Goal: Task Accomplishment & Management: Complete application form

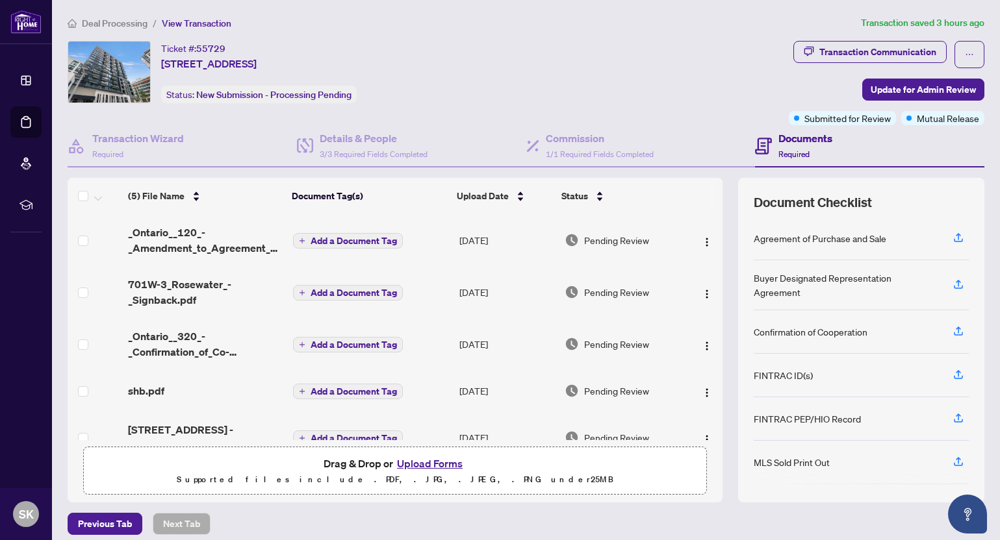
scroll to position [8, 0]
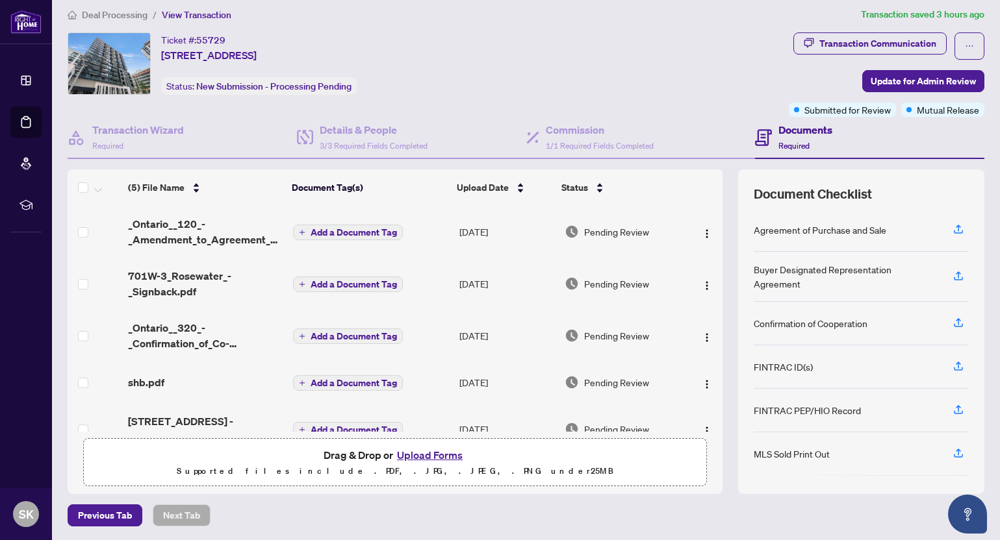
click at [429, 455] on button "Upload Forms" at bounding box center [429, 455] width 73 height 17
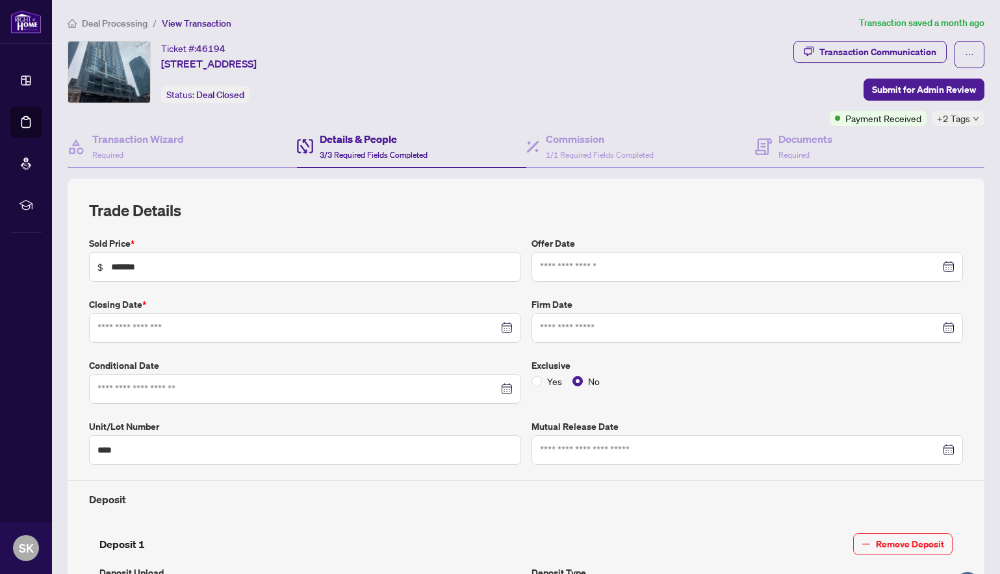
type input "**********"
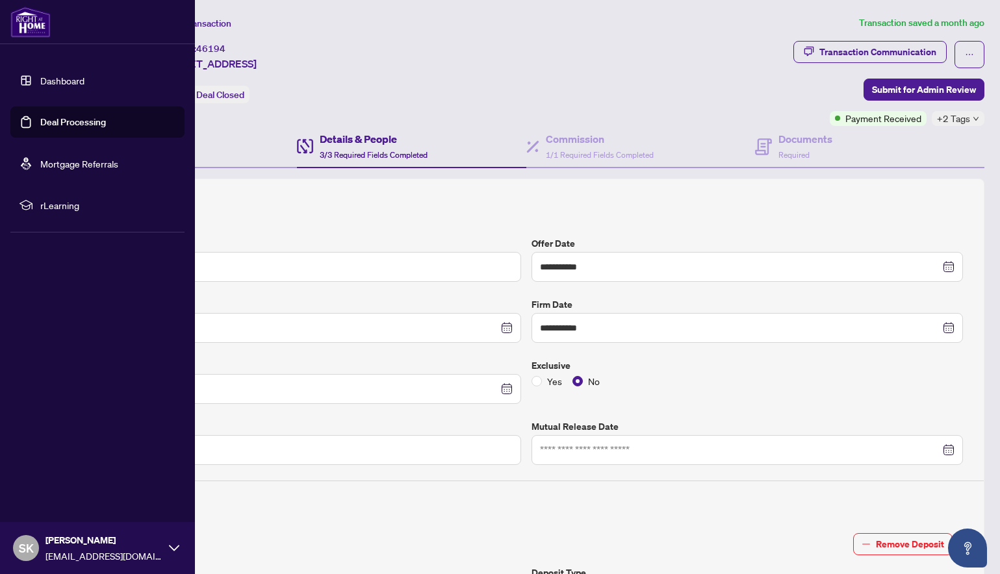
click at [82, 120] on link "Deal Processing" at bounding box center [73, 122] width 66 height 12
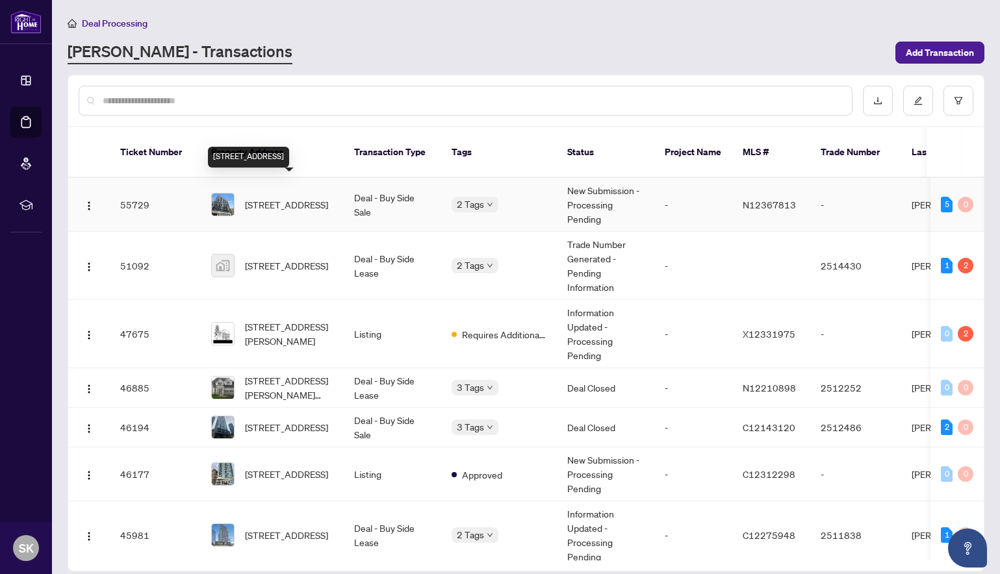
click at [302, 198] on span "[STREET_ADDRESS]" at bounding box center [286, 204] width 83 height 14
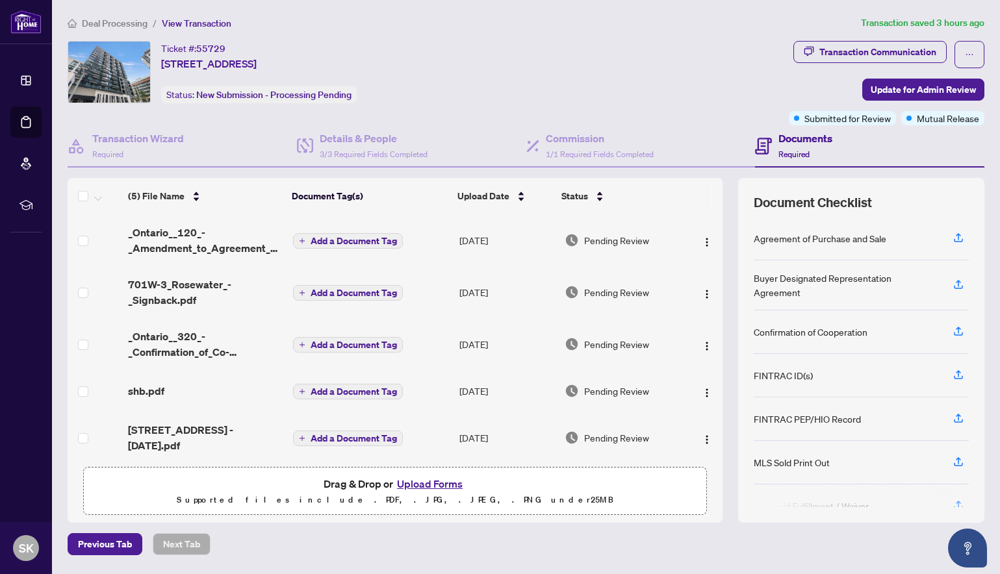
click at [435, 485] on button "Upload Forms" at bounding box center [429, 483] width 73 height 17
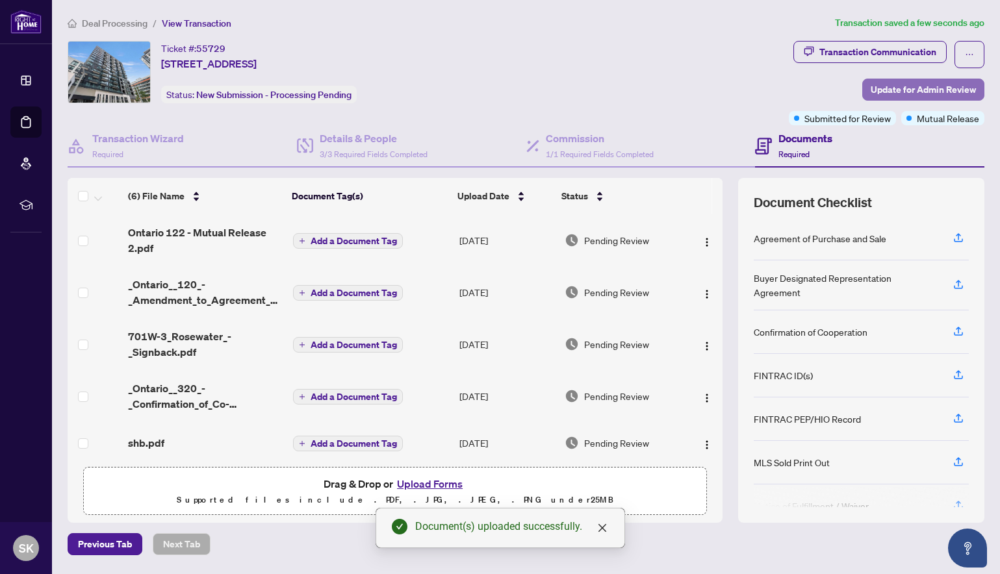
click at [911, 91] on span "Update for Admin Review" at bounding box center [922, 89] width 105 height 21
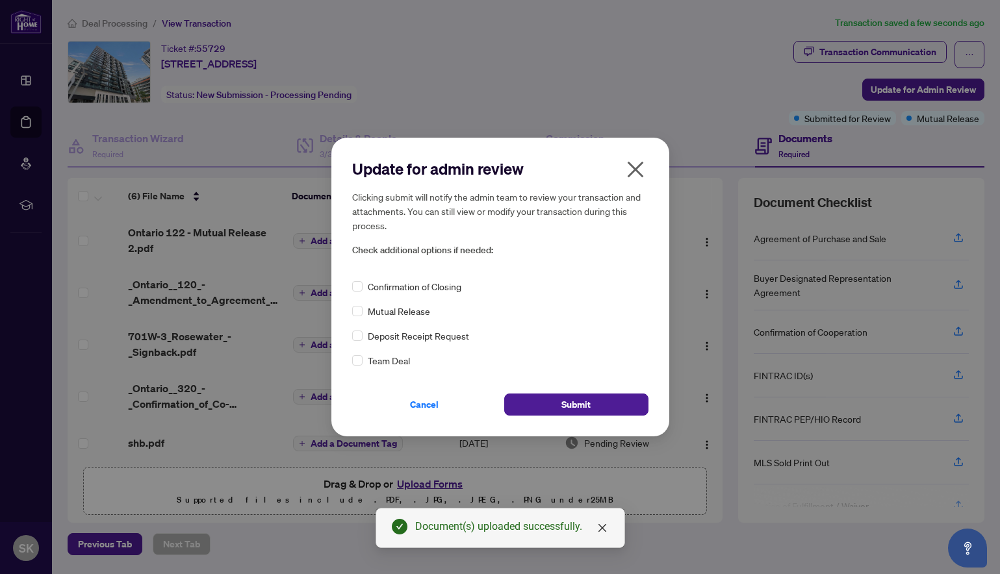
click at [386, 310] on span "Mutual Release" at bounding box center [399, 311] width 62 height 14
click at [576, 407] on span "Submit" at bounding box center [575, 404] width 29 height 21
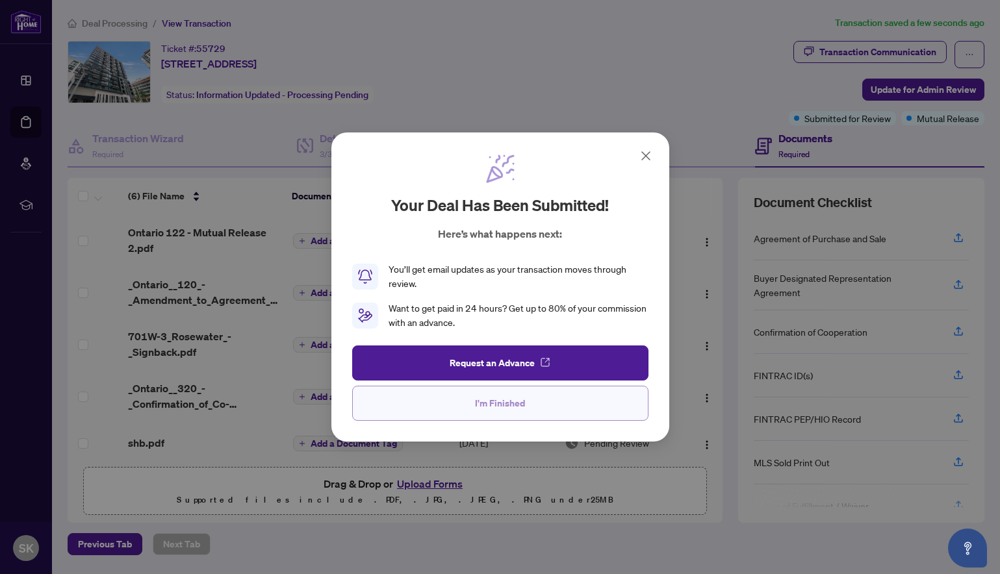
click at [538, 406] on button "I'm Finished" at bounding box center [500, 403] width 296 height 35
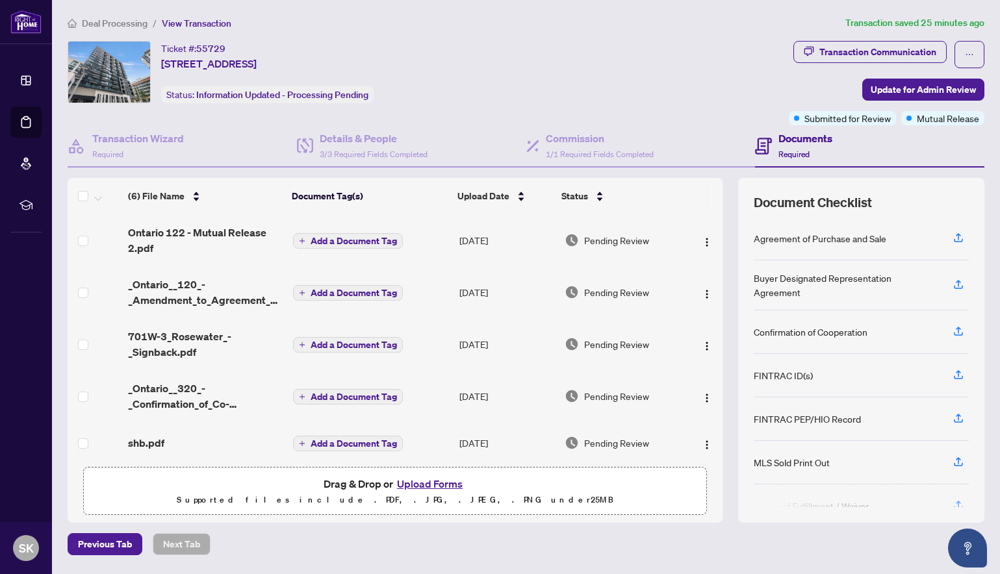
click at [429, 483] on button "Upload Forms" at bounding box center [429, 483] width 73 height 17
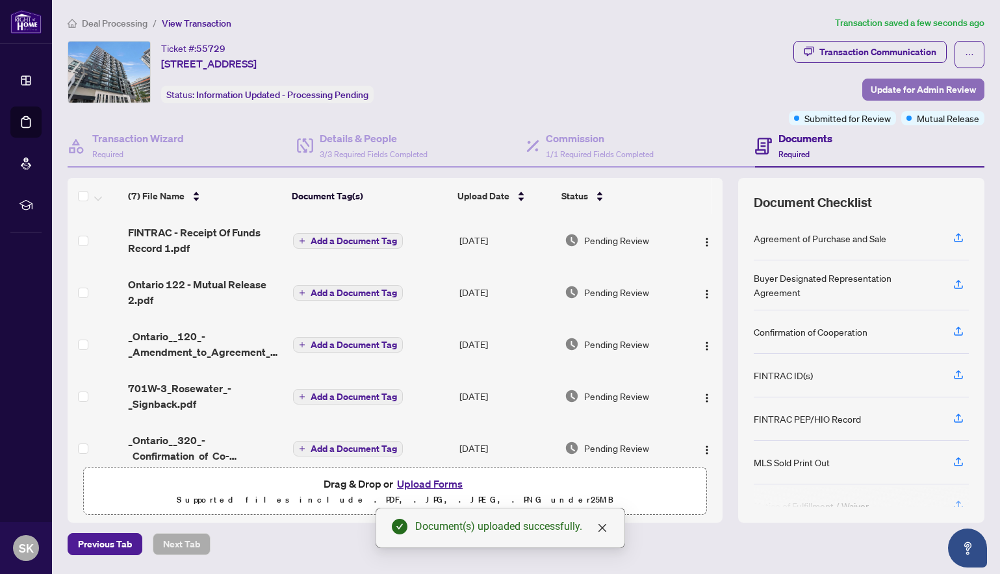
click at [907, 91] on span "Update for Admin Review" at bounding box center [922, 89] width 105 height 21
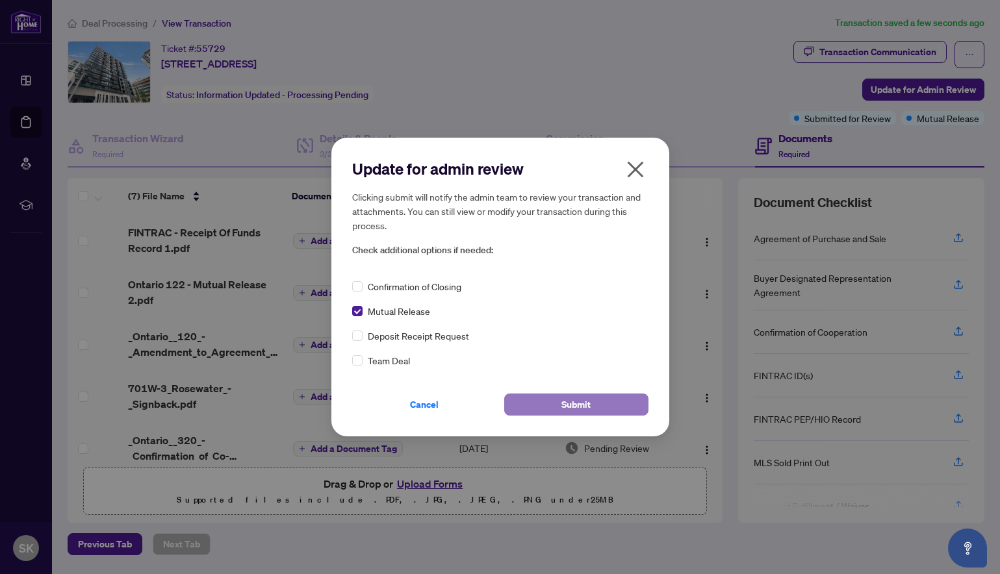
click at [591, 403] on button "Submit" at bounding box center [576, 405] width 144 height 22
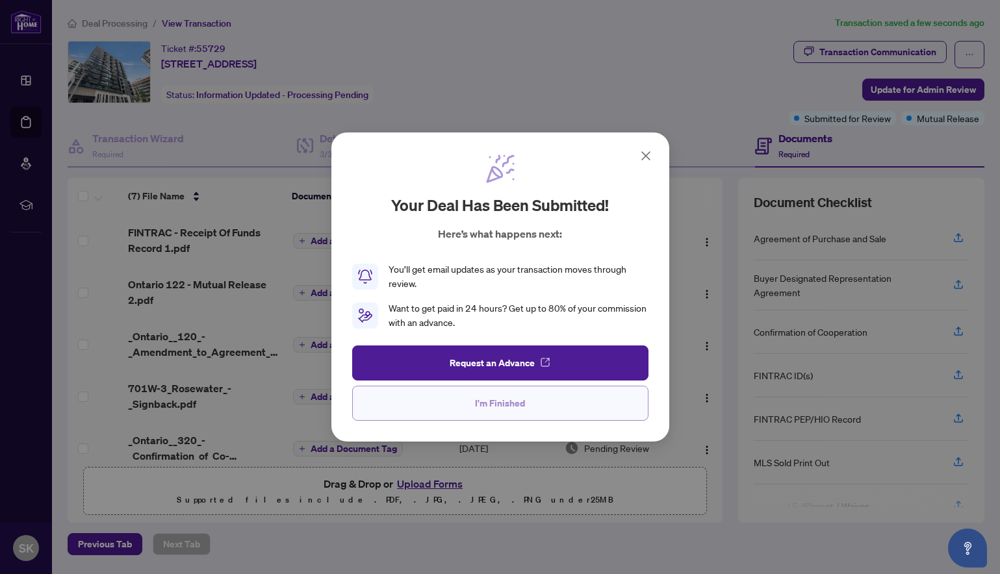
click at [506, 409] on span "I'm Finished" at bounding box center [500, 403] width 50 height 21
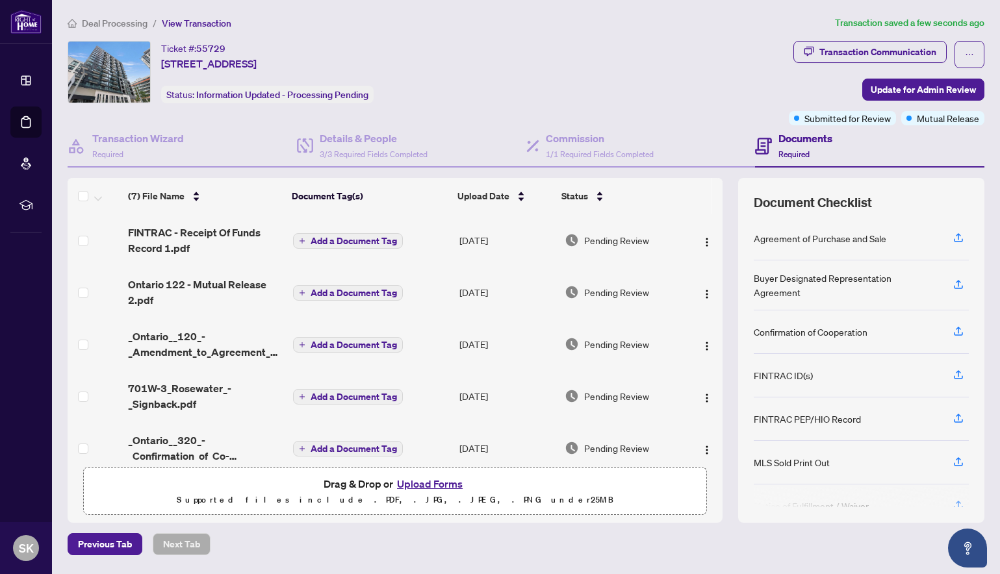
click at [451, 483] on button "Upload Forms" at bounding box center [429, 483] width 73 height 17
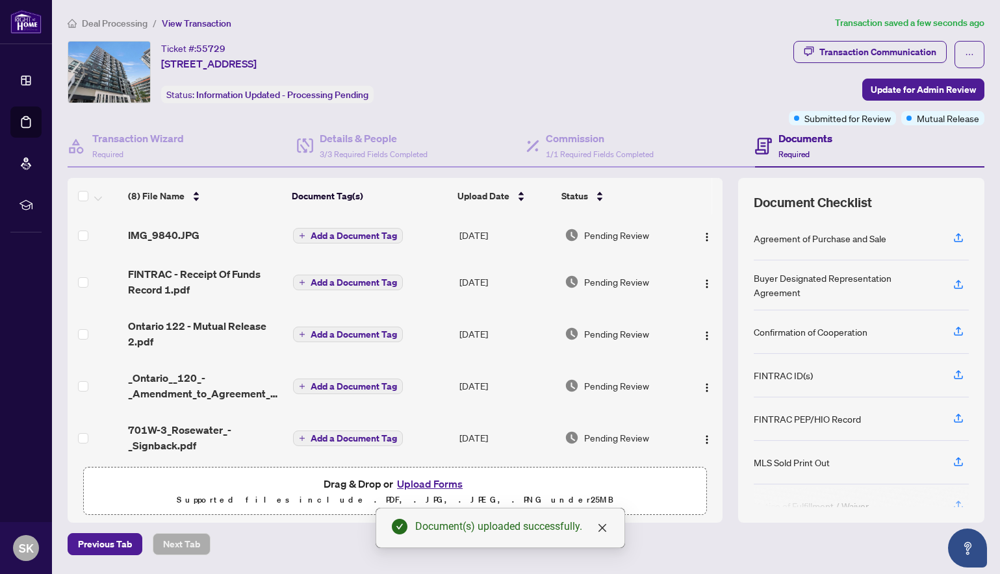
click at [435, 485] on button "Upload Forms" at bounding box center [429, 483] width 73 height 17
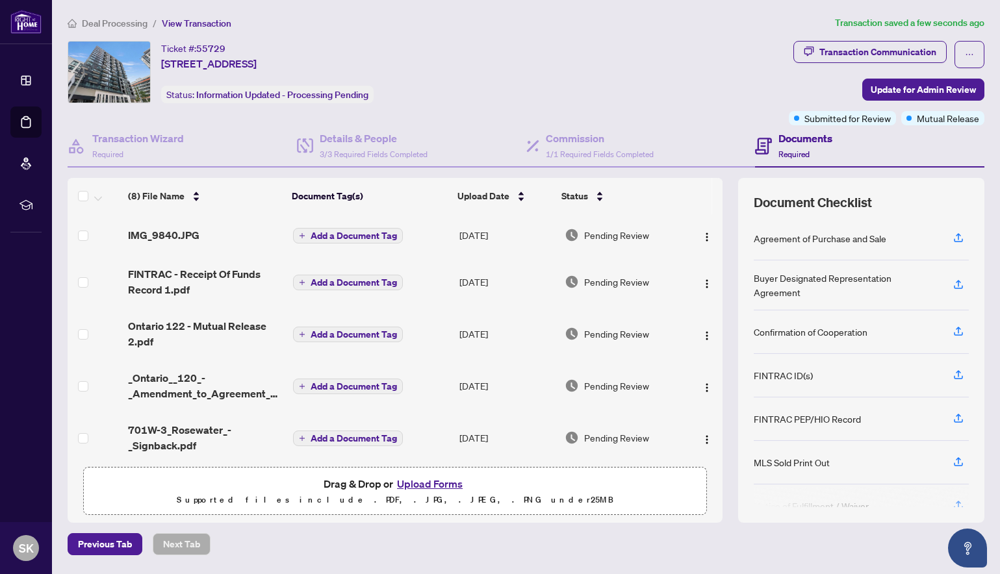
click at [435, 484] on button "Upload Forms" at bounding box center [429, 483] width 73 height 17
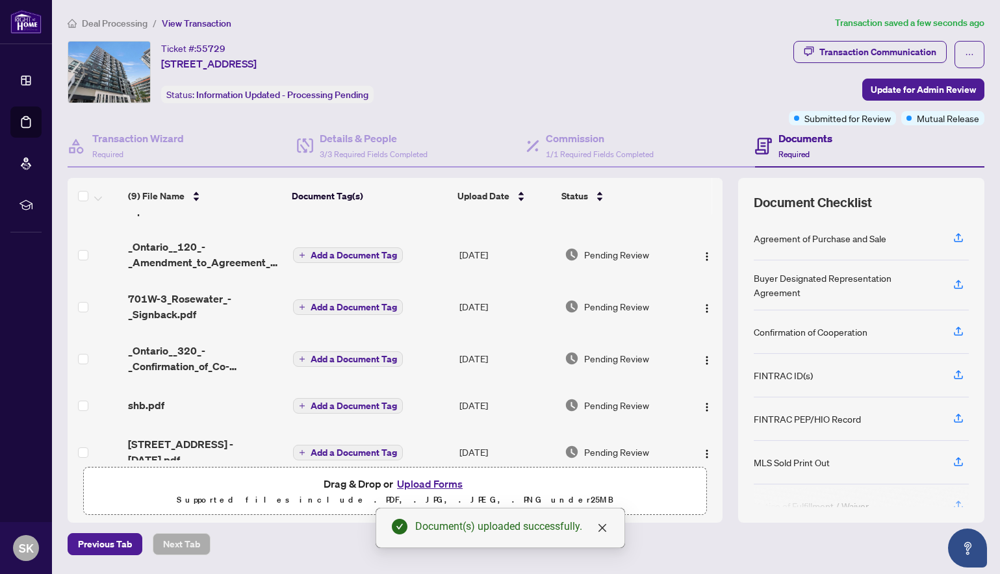
scroll to position [195, 0]
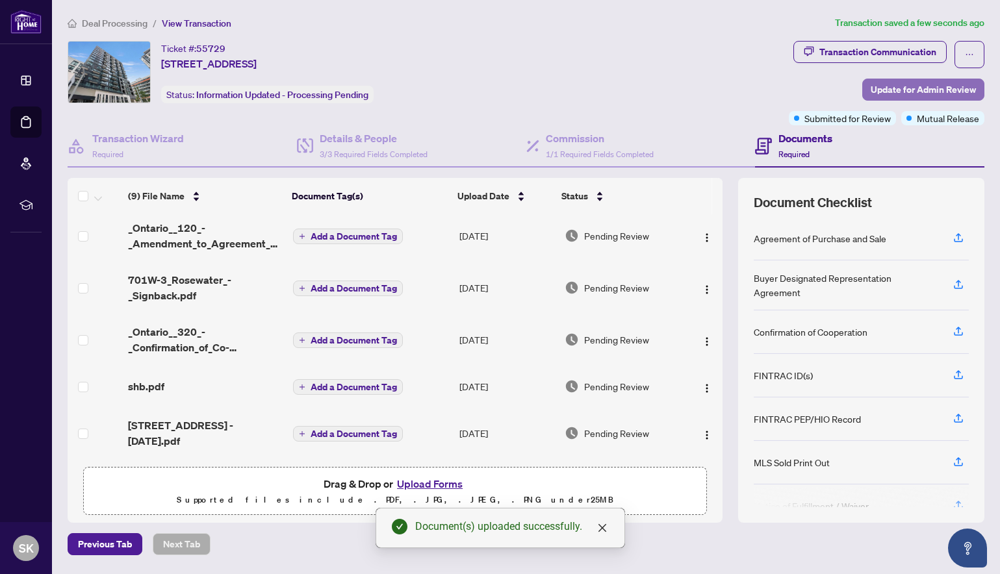
click at [914, 90] on span "Update for Admin Review" at bounding box center [922, 89] width 105 height 21
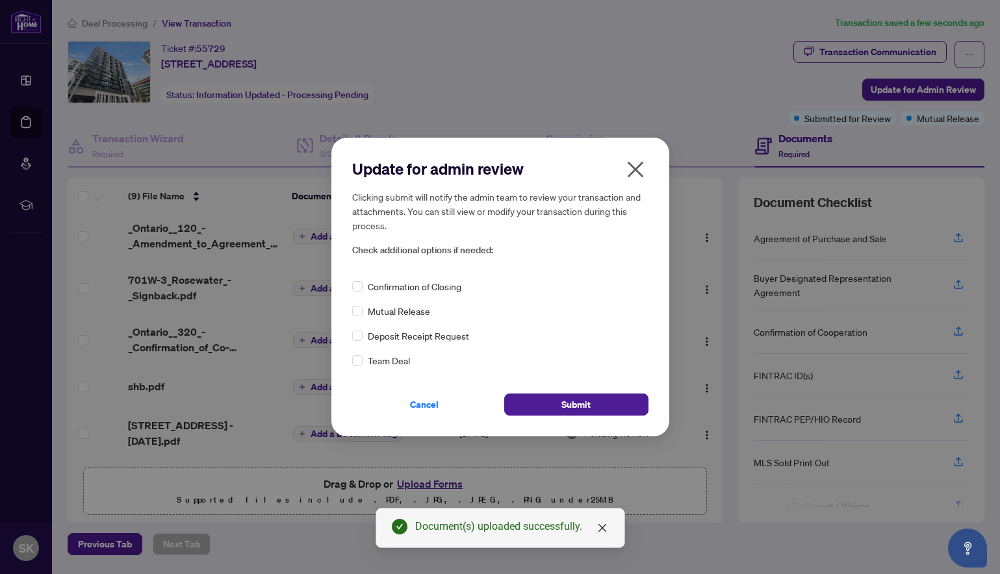
click at [425, 309] on span "Mutual Release" at bounding box center [399, 311] width 62 height 14
click at [368, 312] on span "Mutual Release" at bounding box center [399, 311] width 62 height 14
click at [561, 410] on span "Submit" at bounding box center [575, 404] width 29 height 21
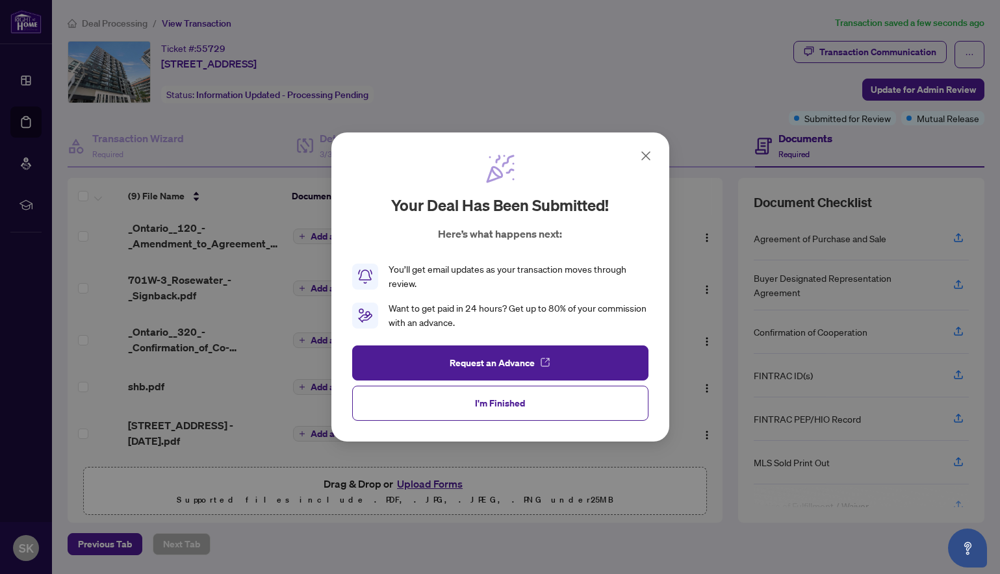
click at [649, 155] on icon at bounding box center [646, 156] width 16 height 16
